Goal: Task Accomplishment & Management: Complete application form

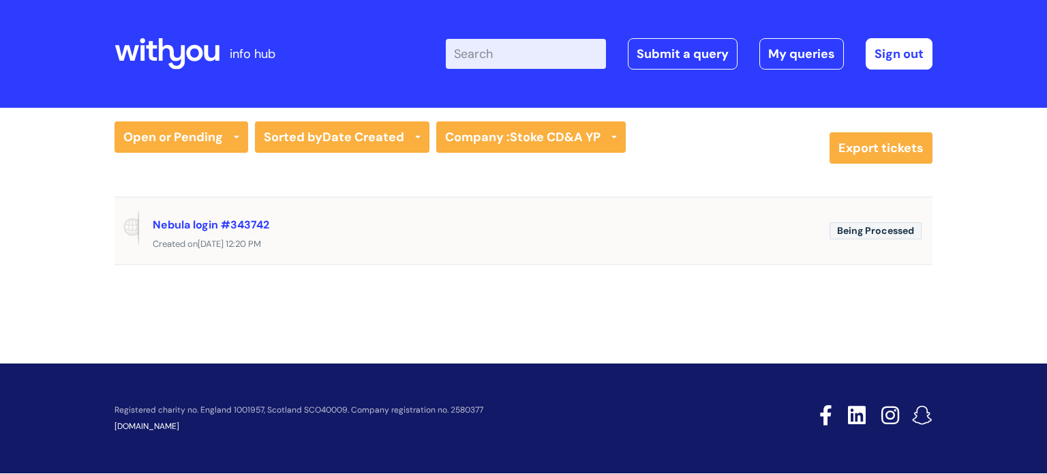
click at [513, 212] on div "Nebula login #343742 Created on Tue, 19 Aug at 12:20 PM" at bounding box center [524, 231] width 818 height 44
click at [513, 213] on div "Nebula login #343742" at bounding box center [486, 224] width 666 height 22
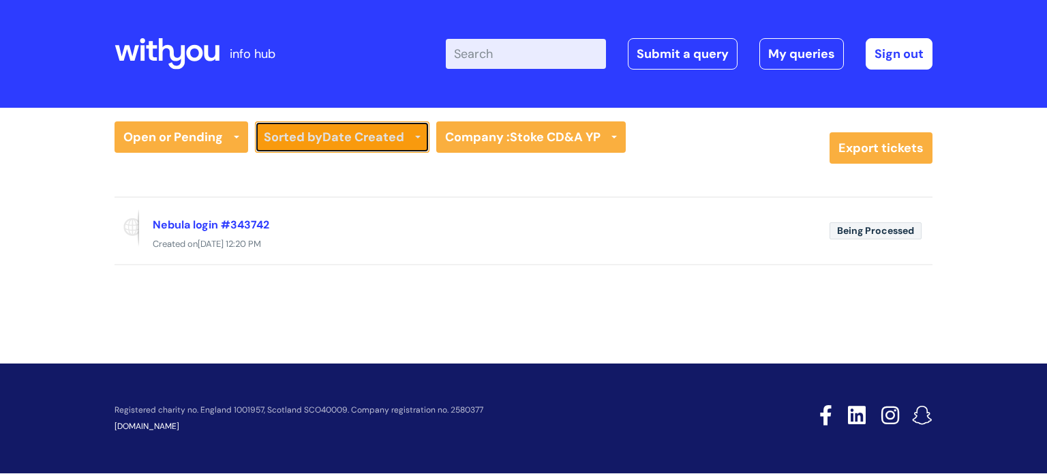
drag, startPoint x: 551, startPoint y: 1, endPoint x: 340, endPoint y: 123, distance: 244.3
click at [334, 126] on link "Sorted by Date Created" at bounding box center [342, 136] width 174 height 31
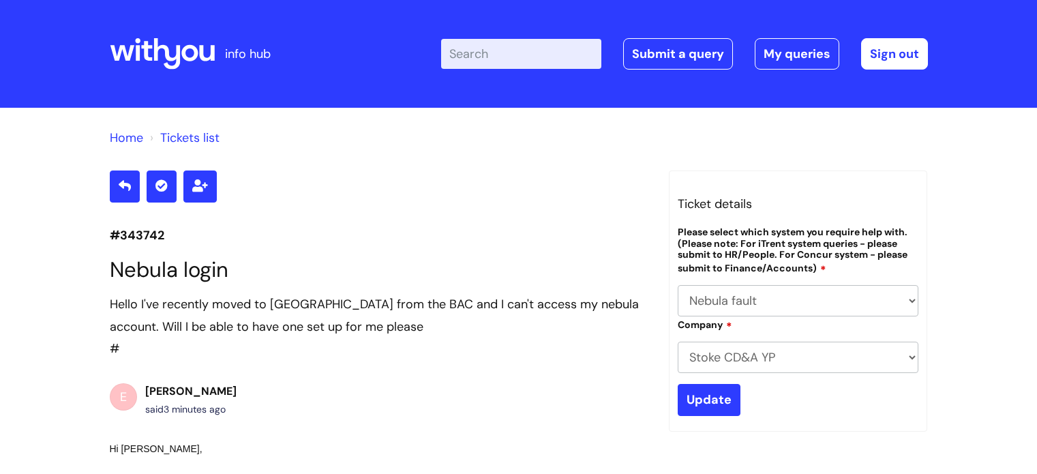
select select "Nebula fault"
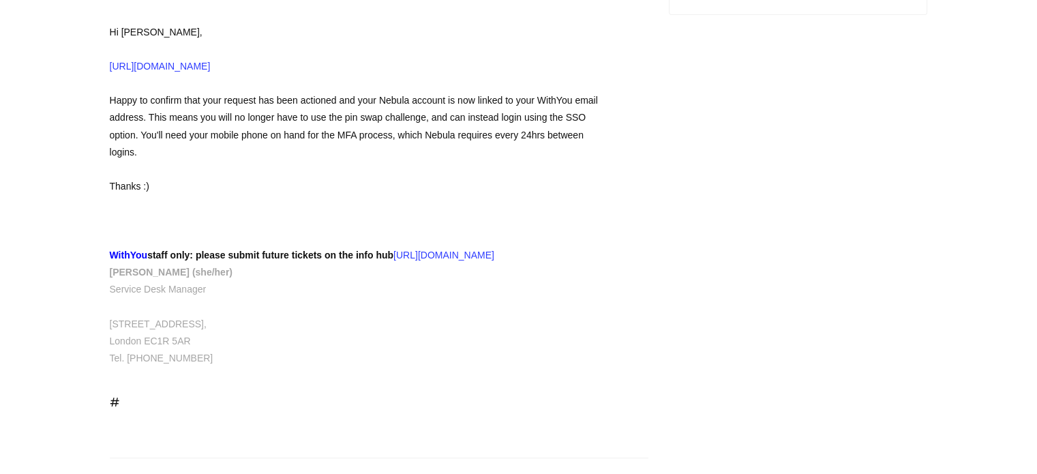
scroll to position [387, 0]
